Goal: Answer question/provide support

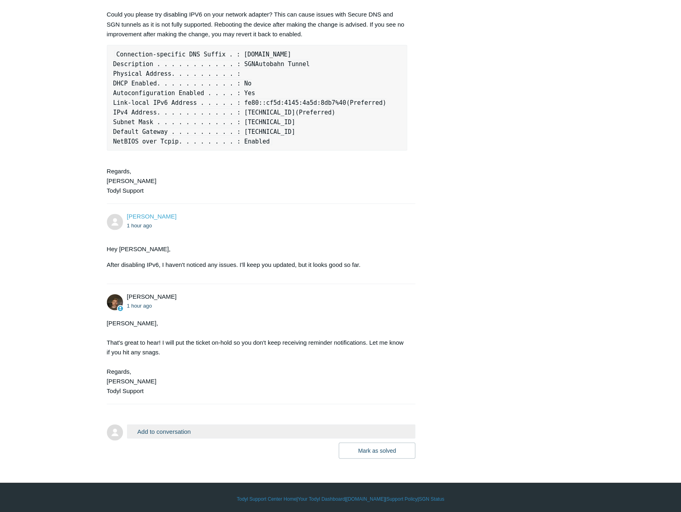
scroll to position [1030, 0]
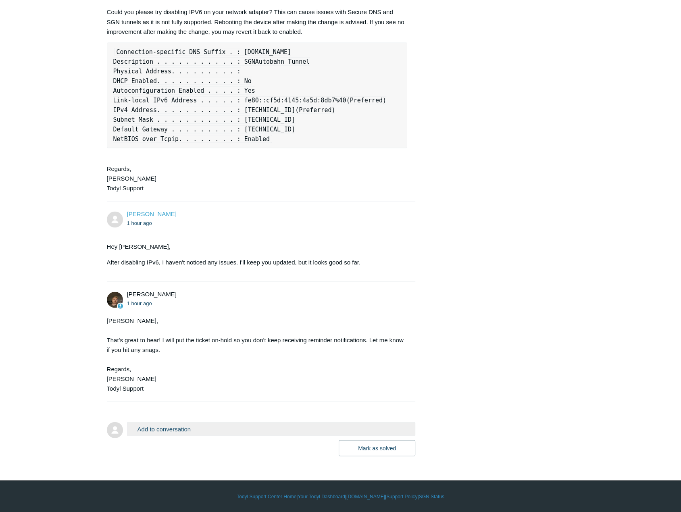
click at [293, 366] on button "Add to conversation" at bounding box center [271, 428] width 289 height 14
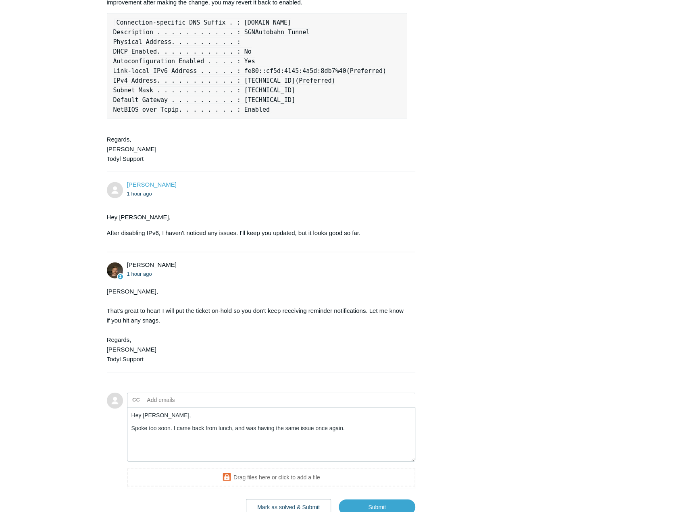
scroll to position [1111, 0]
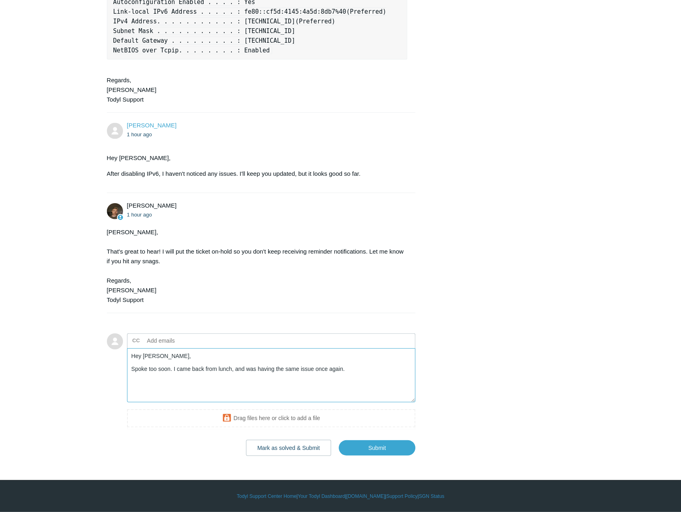
click at [380, 366] on textarea "Hey [PERSON_NAME], Spoke too soon. I came back from lunch, and was having the s…" at bounding box center [271, 375] width 289 height 54
type textarea "Hey [PERSON_NAME], Spoke too soon. I came back from lunch, and was having the s…"
click at [380, 366] on input "Submit" at bounding box center [376, 448] width 77 height 16
